Goal: Transaction & Acquisition: Purchase product/service

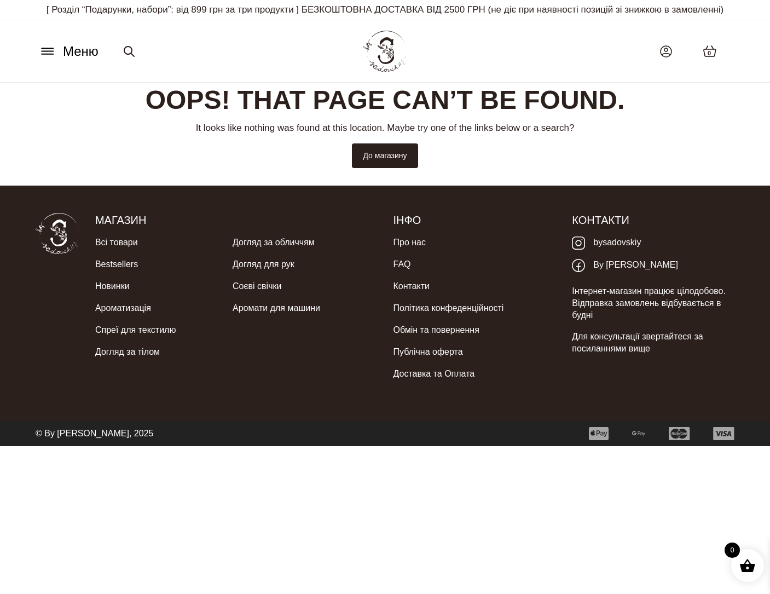
click at [81, 61] on span "Меню" at bounding box center [81, 52] width 36 height 20
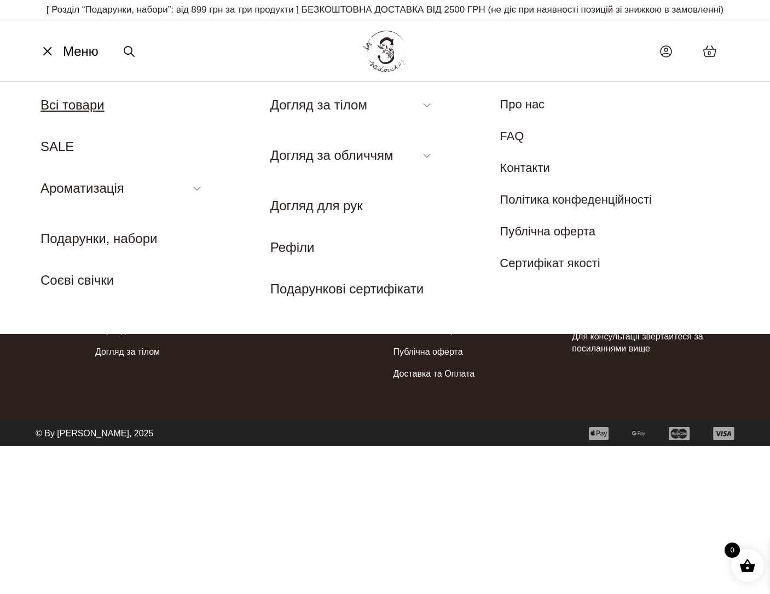
click at [83, 112] on link "Всі товари" at bounding box center [73, 104] width 64 height 15
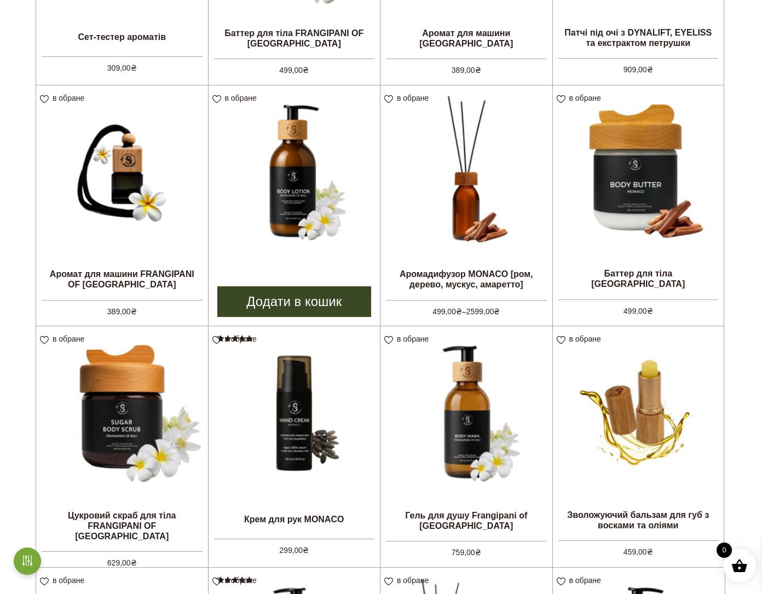
scroll to position [328, 0]
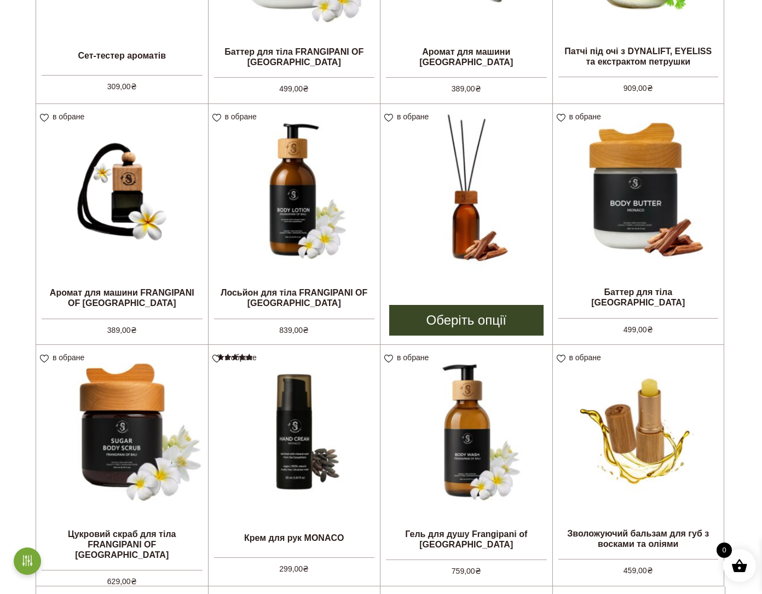
click at [466, 232] on img at bounding box center [466, 190] width 172 height 172
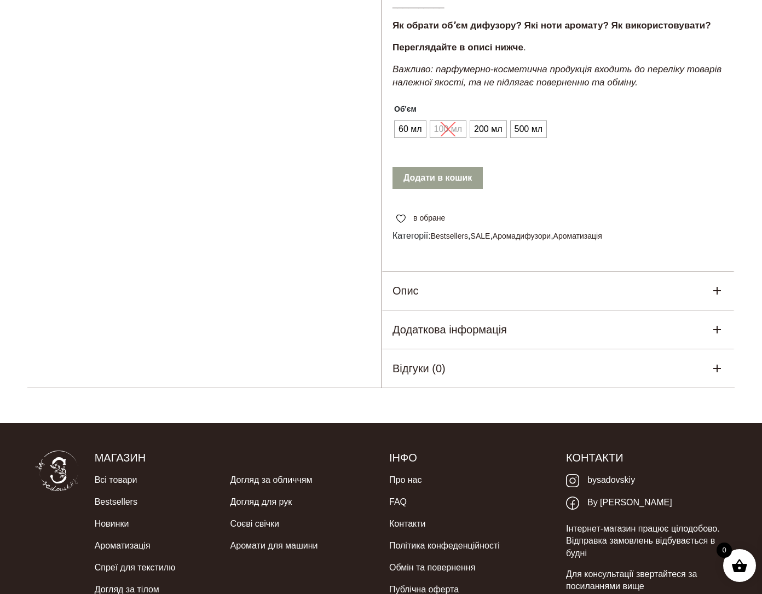
scroll to position [328, 0]
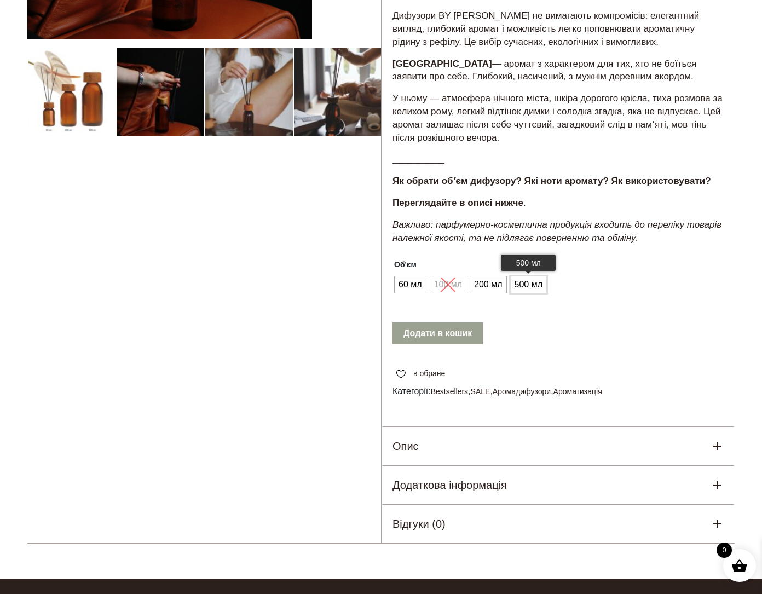
click at [543, 293] on span "500 мл" at bounding box center [528, 285] width 33 height 18
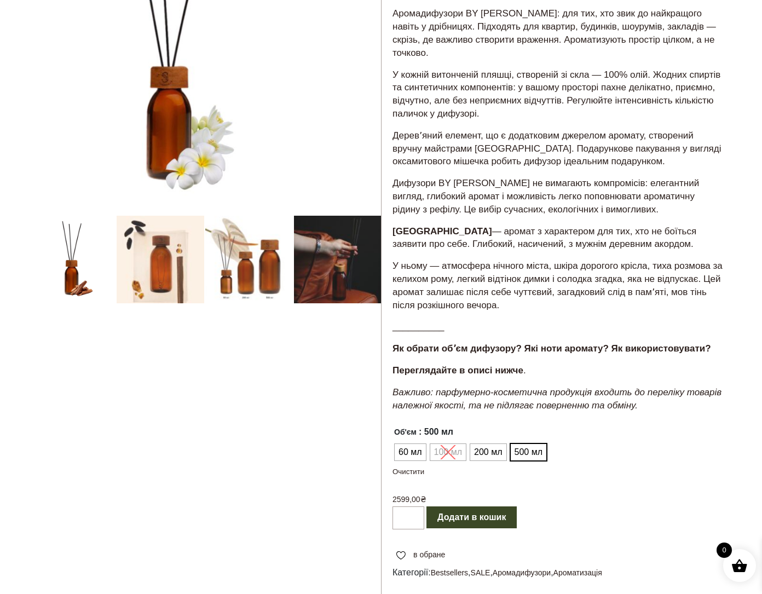
scroll to position [219, 0]
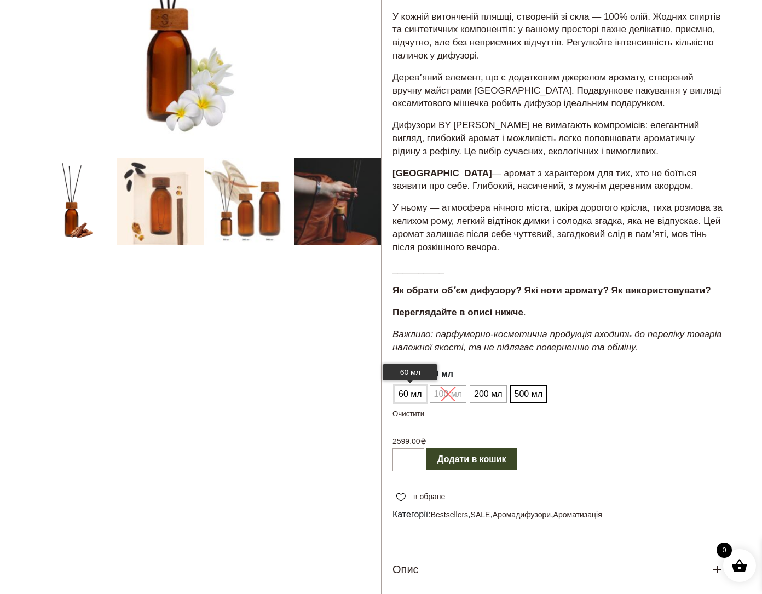
click at [408, 403] on span "60 мл" at bounding box center [410, 394] width 29 height 18
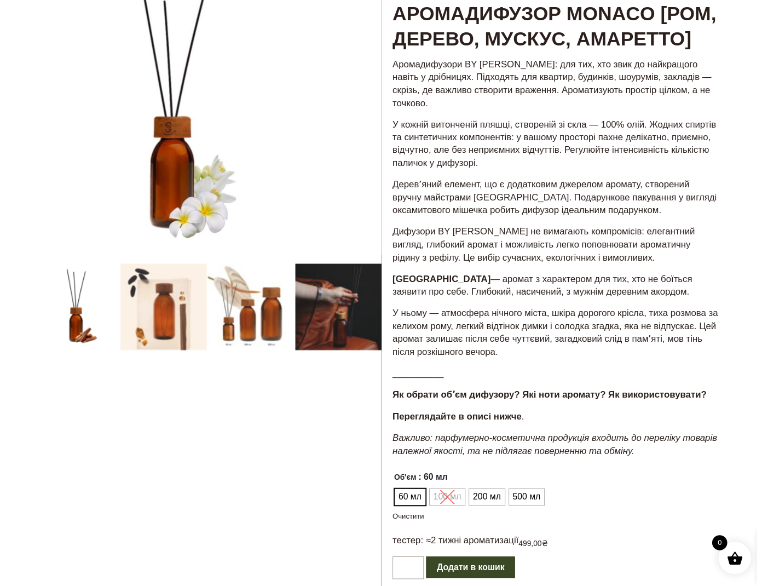
scroll to position [0, 0]
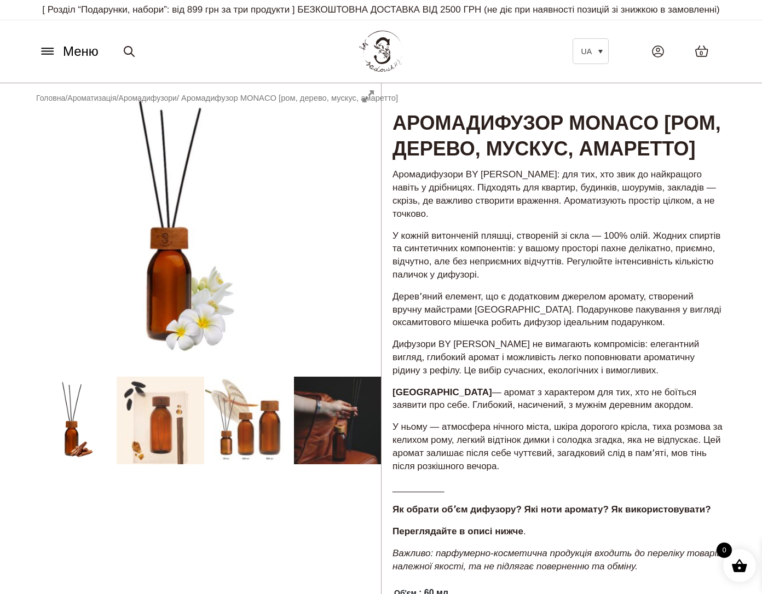
click at [80, 61] on span "Меню" at bounding box center [81, 52] width 36 height 20
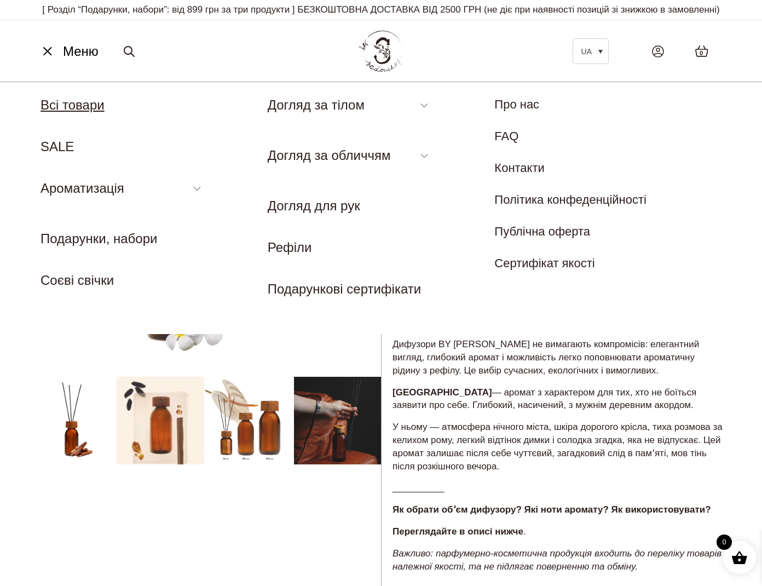
click at [96, 112] on link "Всі товари" at bounding box center [73, 104] width 64 height 15
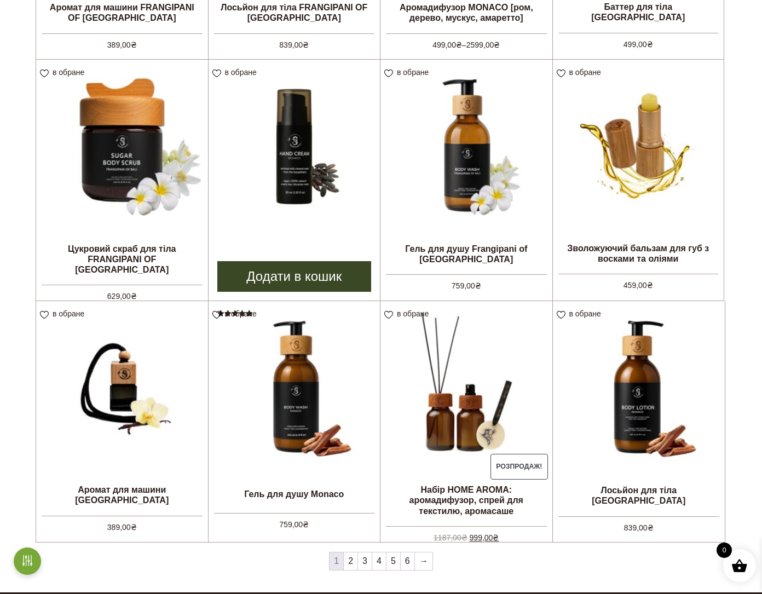
scroll to position [657, 0]
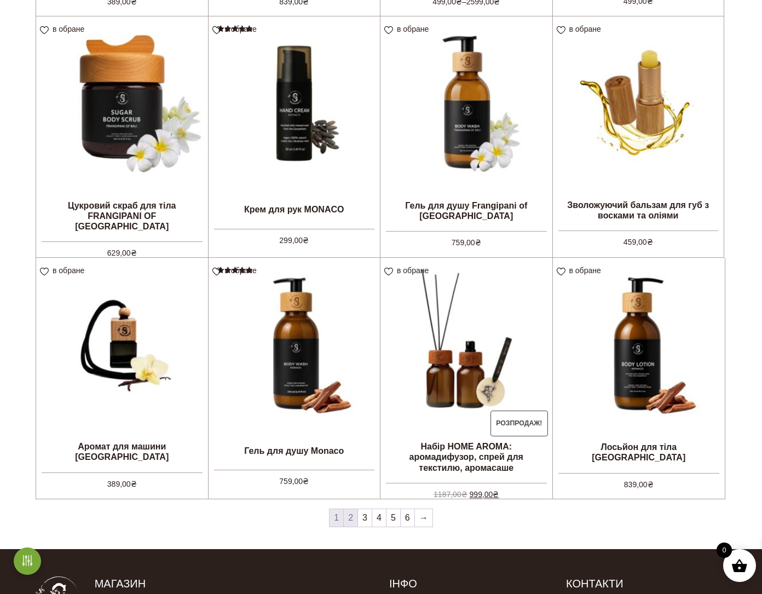
click at [350, 527] on link "2" at bounding box center [351, 518] width 14 height 18
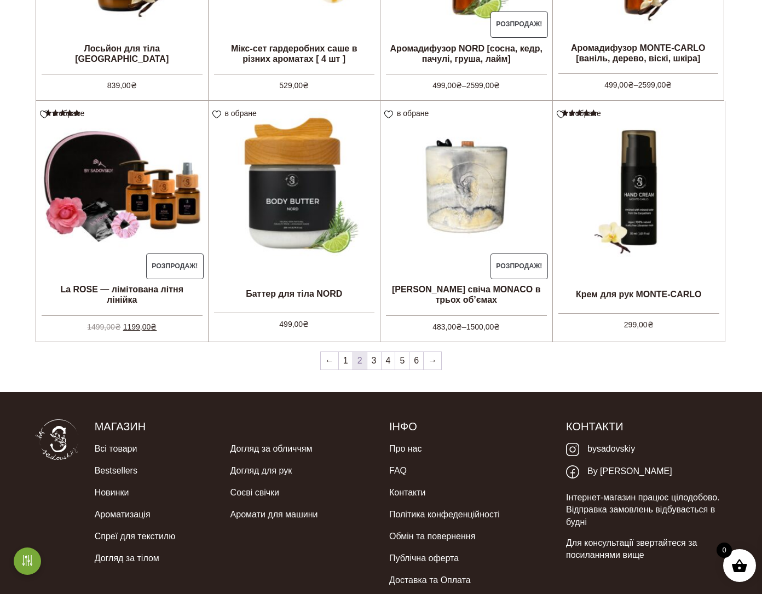
scroll to position [821, 0]
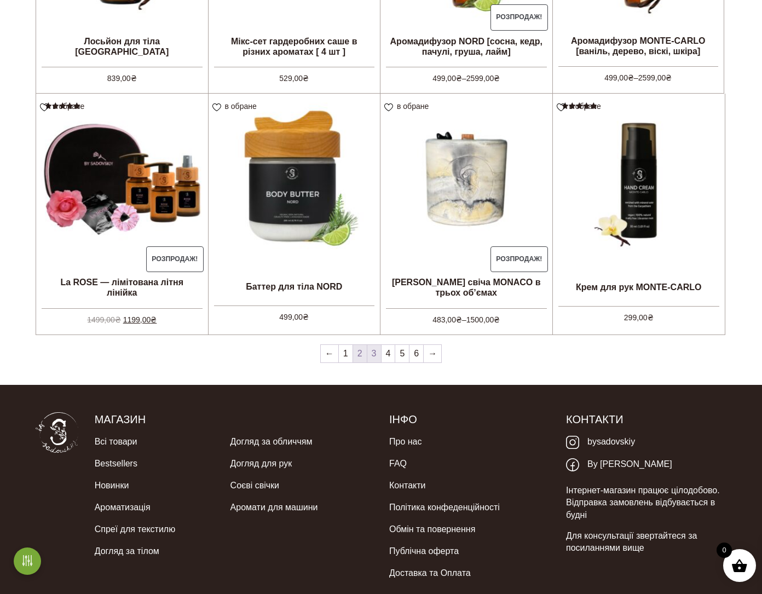
click at [369, 362] on link "3" at bounding box center [374, 354] width 14 height 18
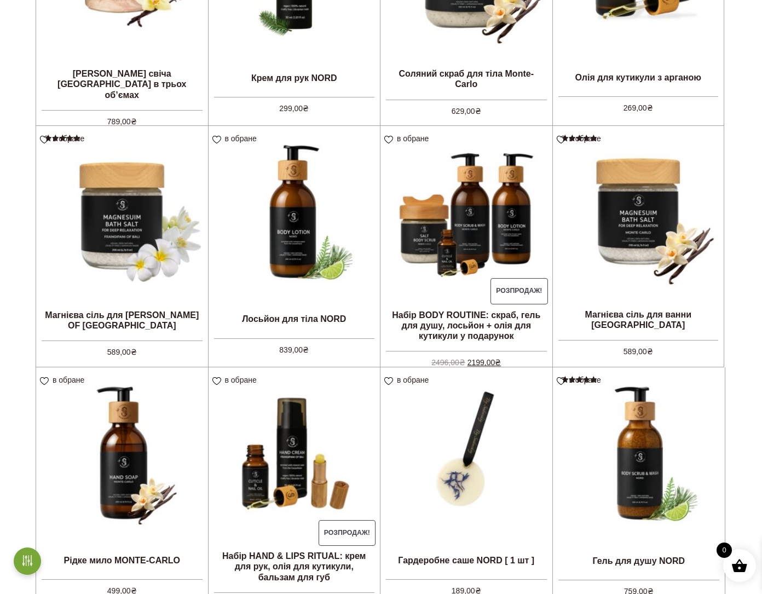
scroll to position [821, 0]
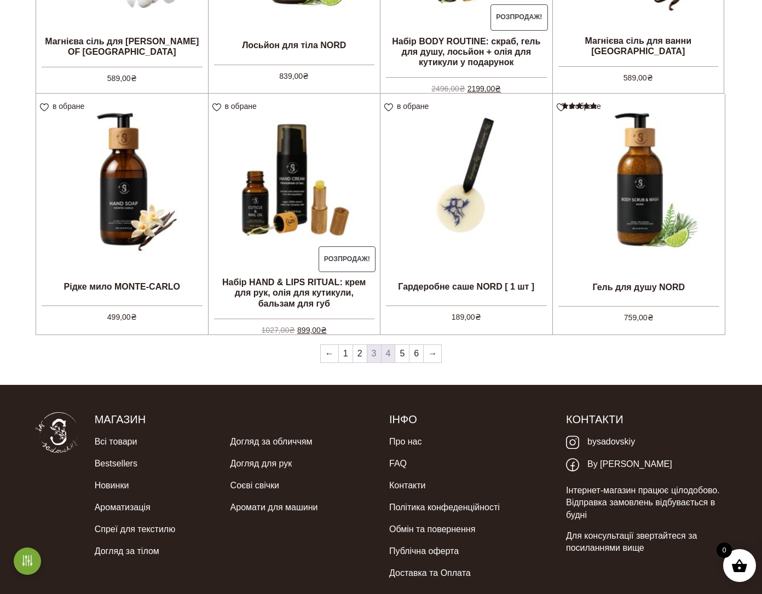
click at [387, 362] on link "4" at bounding box center [389, 354] width 14 height 18
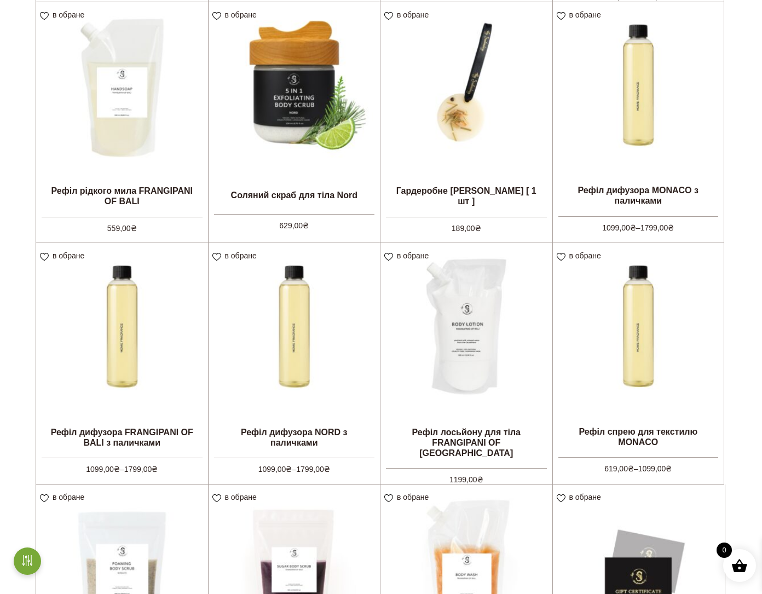
scroll to position [438, 0]
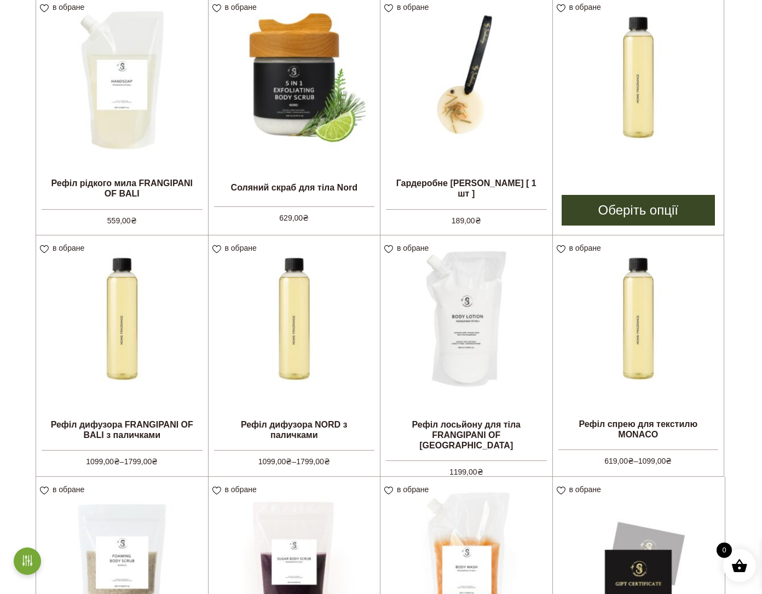
click at [623, 102] on img at bounding box center [638, 80] width 171 height 171
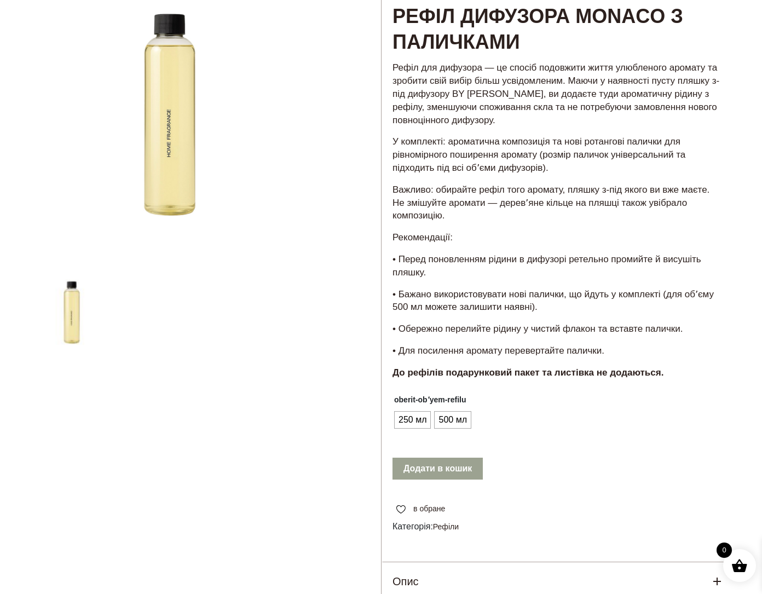
scroll to position [109, 0]
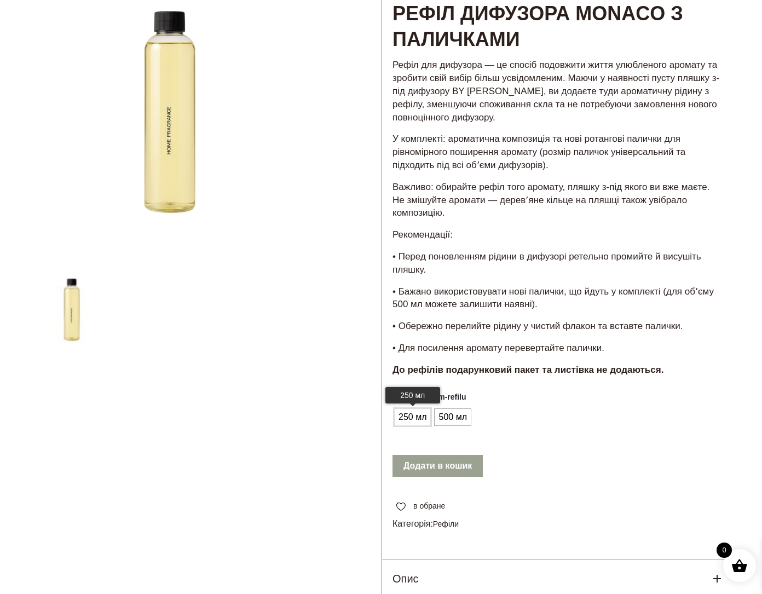
click at [408, 426] on span "250 мл" at bounding box center [412, 417] width 33 height 18
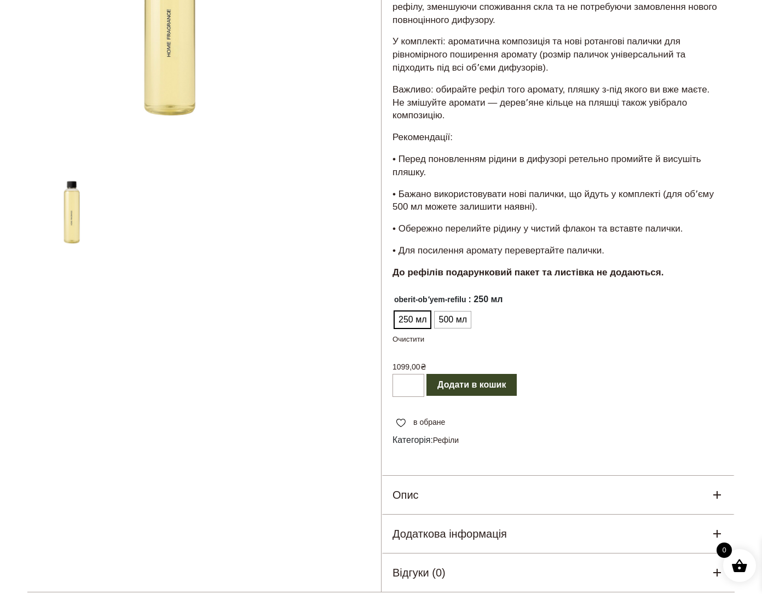
scroll to position [186, 0]
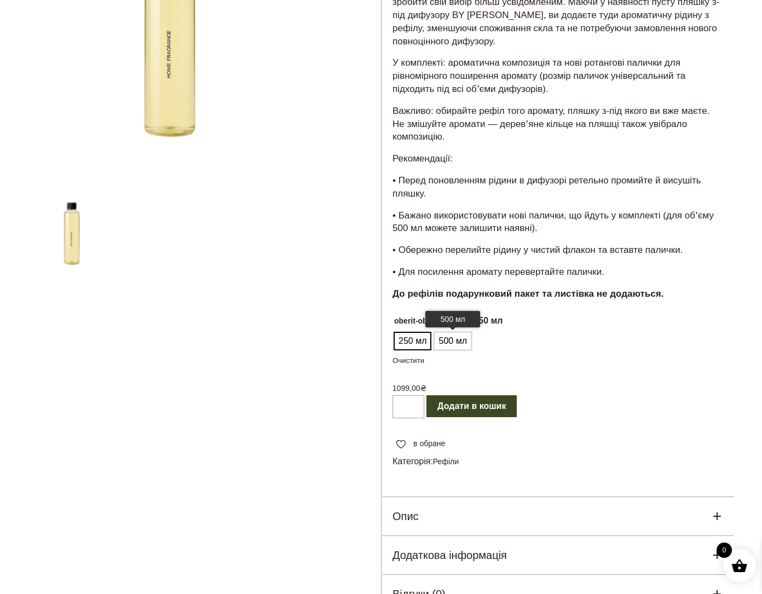
click at [458, 350] on span "500 мл" at bounding box center [452, 341] width 33 height 18
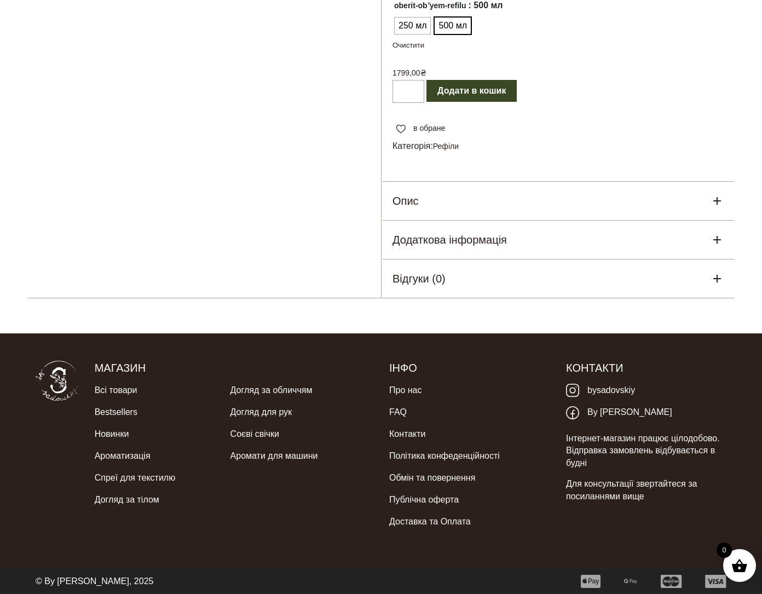
scroll to position [514, 0]
click at [573, 388] on icon at bounding box center [572, 390] width 13 height 13
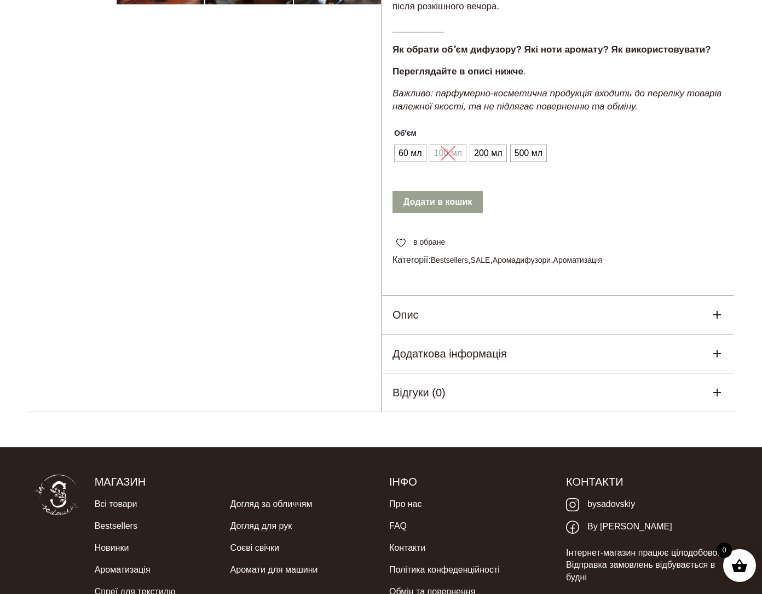
scroll to position [474, 0]
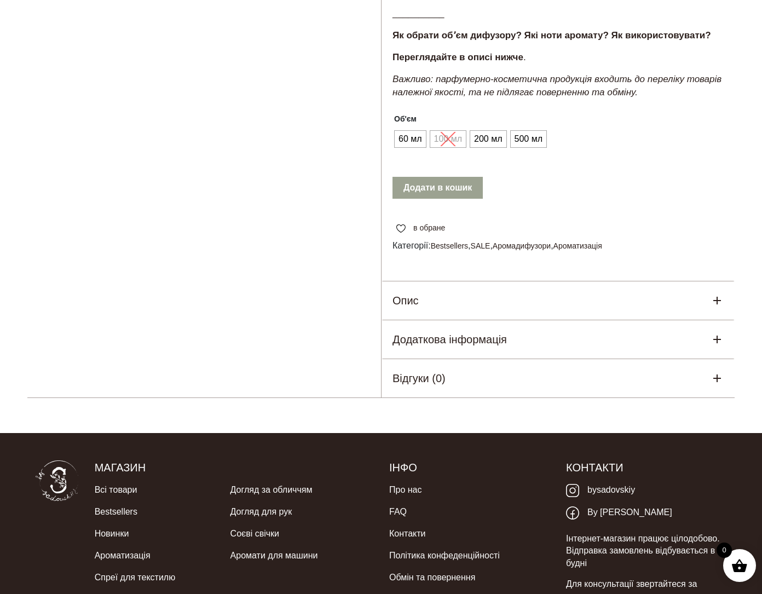
click at [519, 320] on div "Опис" at bounding box center [558, 300] width 353 height 38
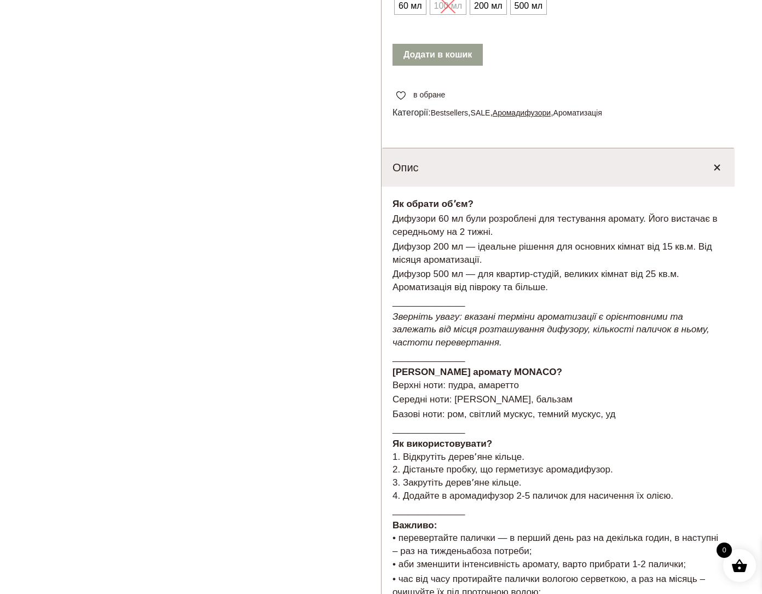
scroll to position [693, 0]
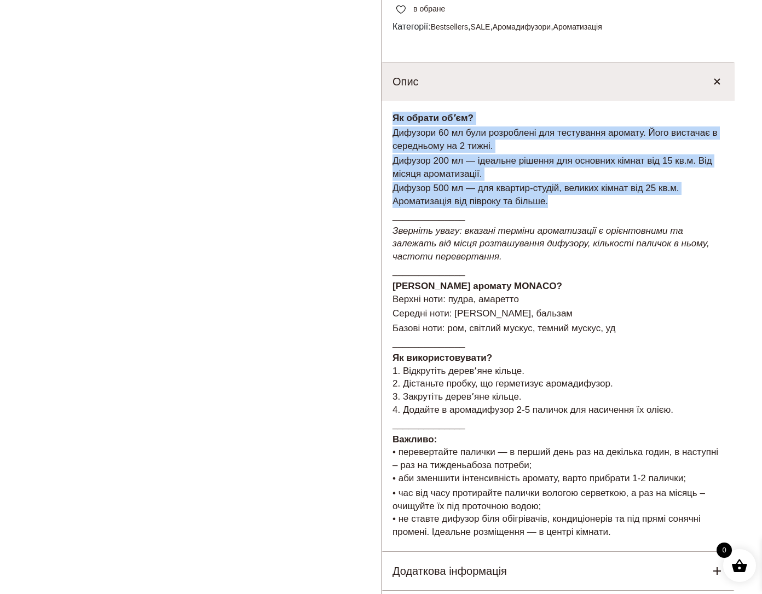
drag, startPoint x: 393, startPoint y: 181, endPoint x: 588, endPoint y: 268, distance: 213.7
click at [588, 268] on div "Як обрати обʼєм? Дифузори 60 мл були розроблені для тестування аромату. Його ви…" at bounding box center [558, 326] width 353 height 451
copy div "Як обрати обʼєм? Дифузори 60 мл були розроблені для тестування аромату. Його ви…"
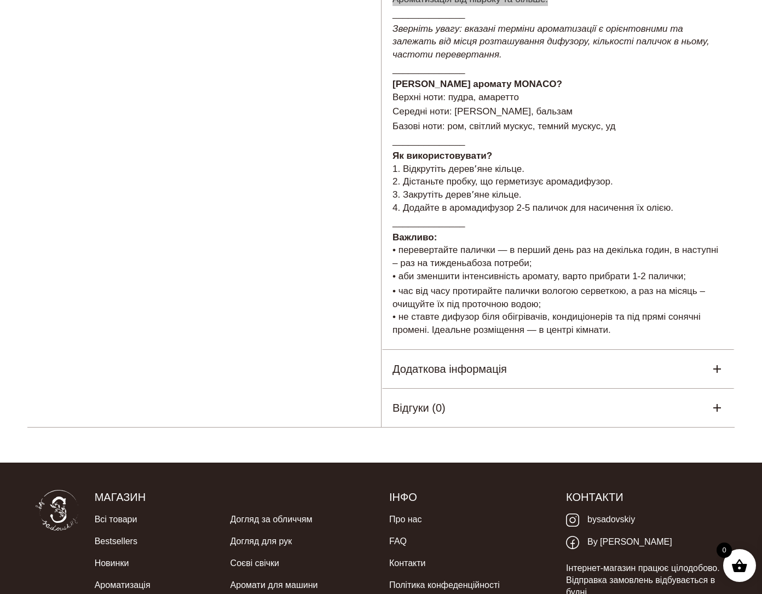
scroll to position [912, 0]
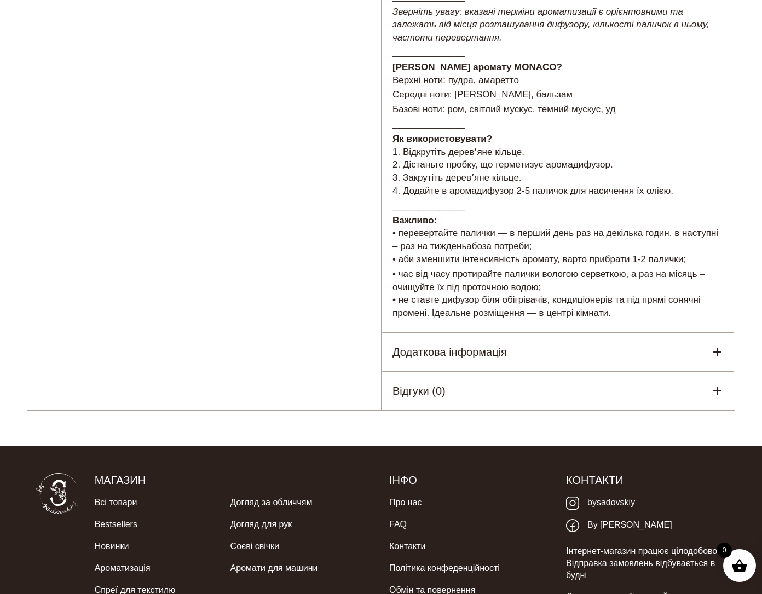
click at [510, 371] on div "Додаткова інформація" at bounding box center [558, 352] width 353 height 38
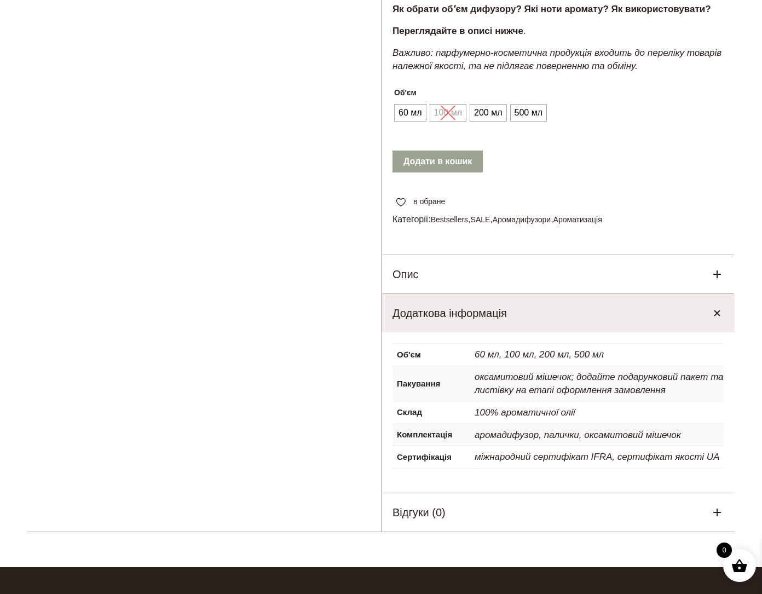
scroll to position [483, 0]
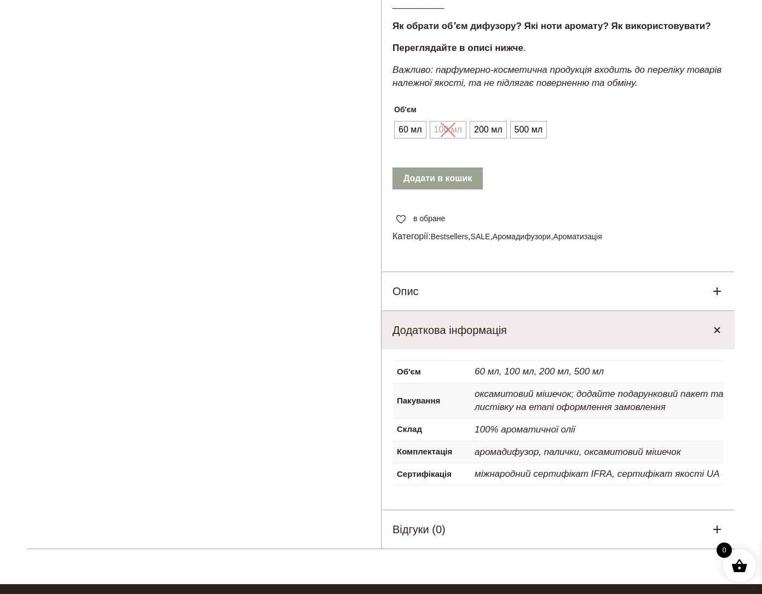
click at [523, 310] on div "Опис" at bounding box center [558, 291] width 353 height 38
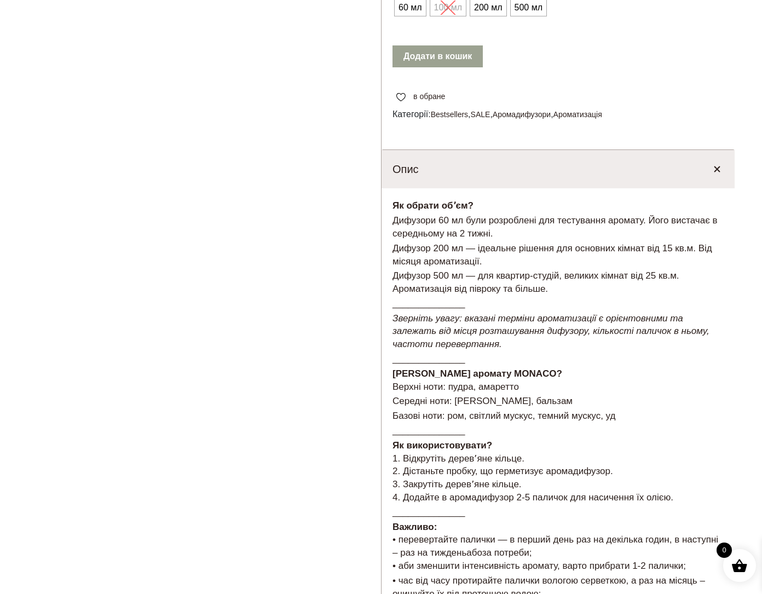
scroll to position [648, 0]
